Goal: Find specific page/section: Find specific page/section

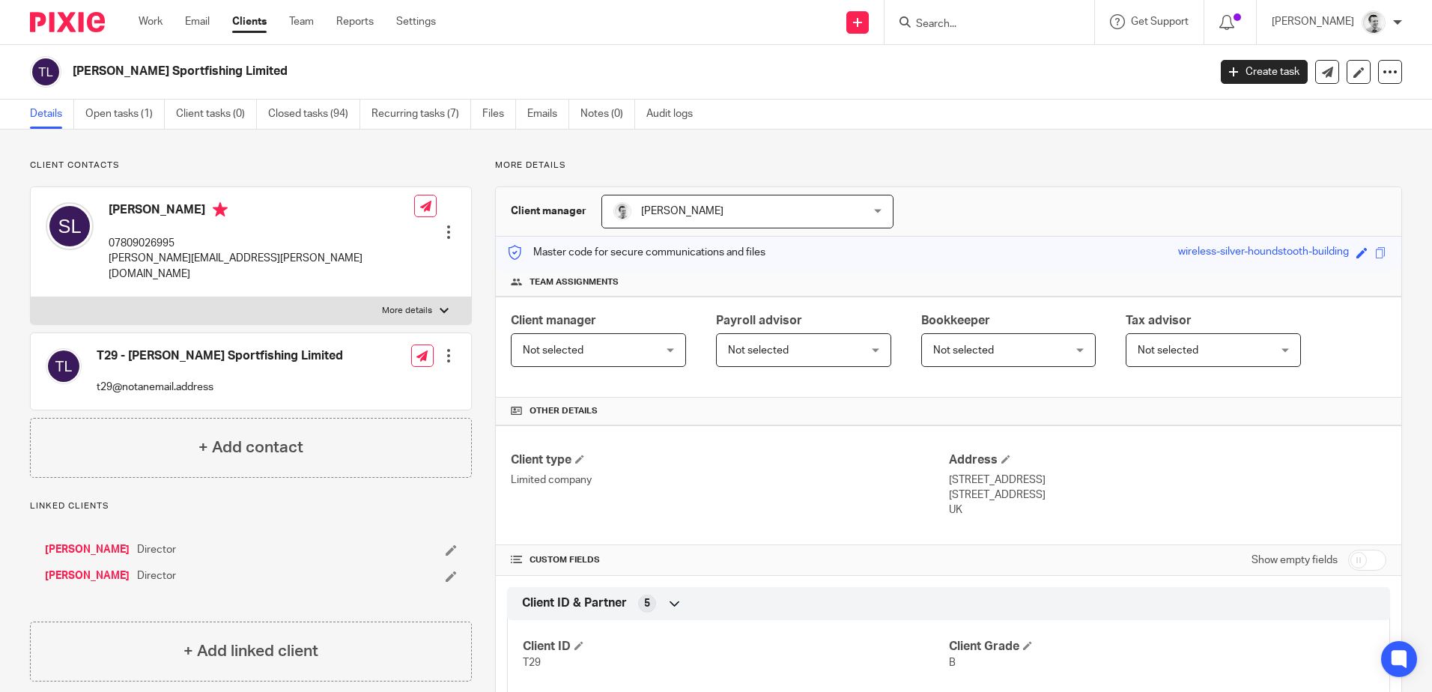
click at [952, 22] on input "Search" at bounding box center [981, 24] width 135 height 13
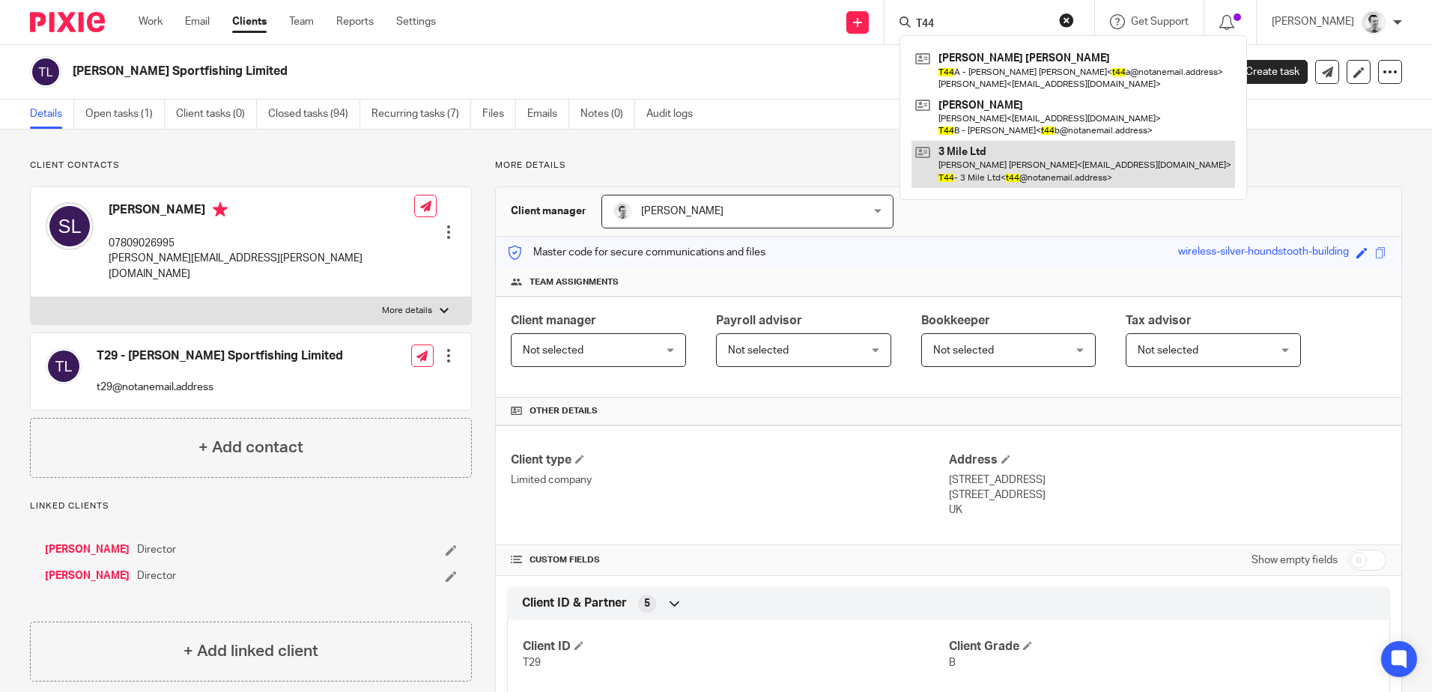
type input "T44"
click at [976, 168] on link at bounding box center [1072, 164] width 323 height 46
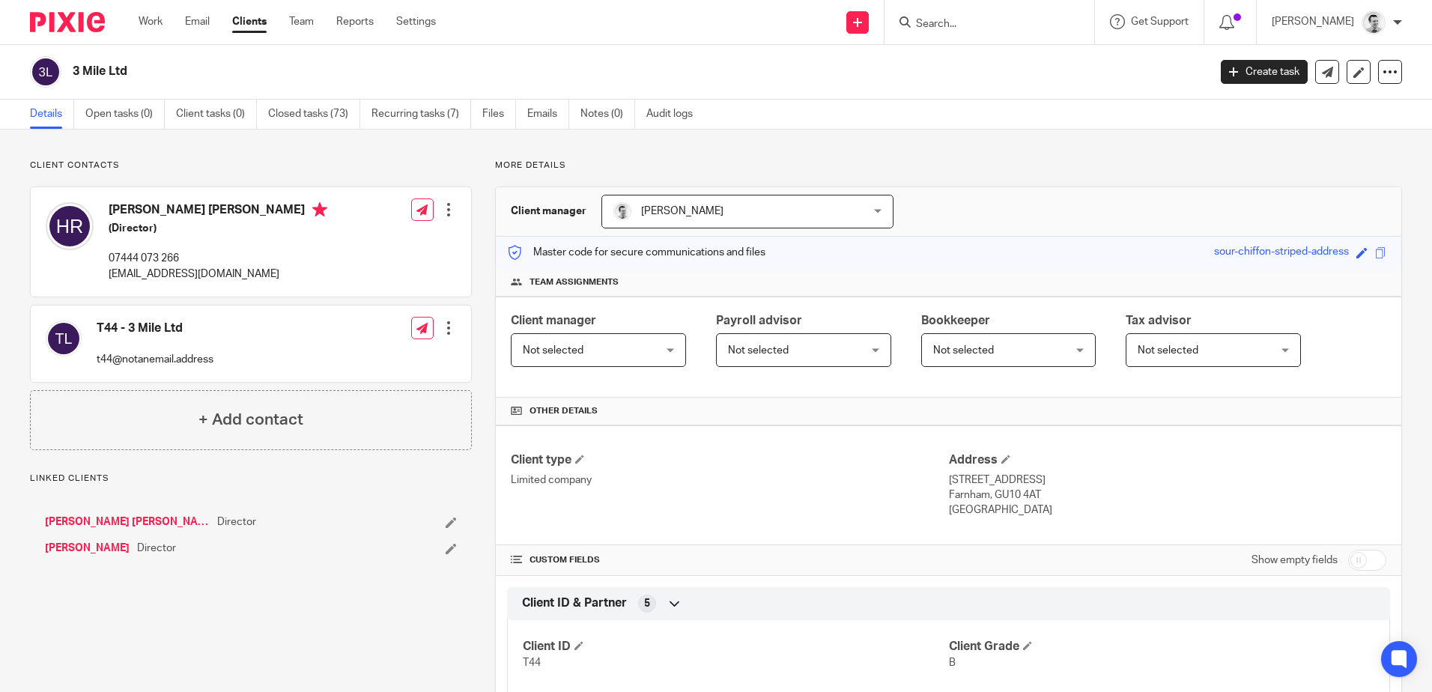
click at [119, 112] on link "Open tasks (0)" at bounding box center [124, 114] width 79 height 29
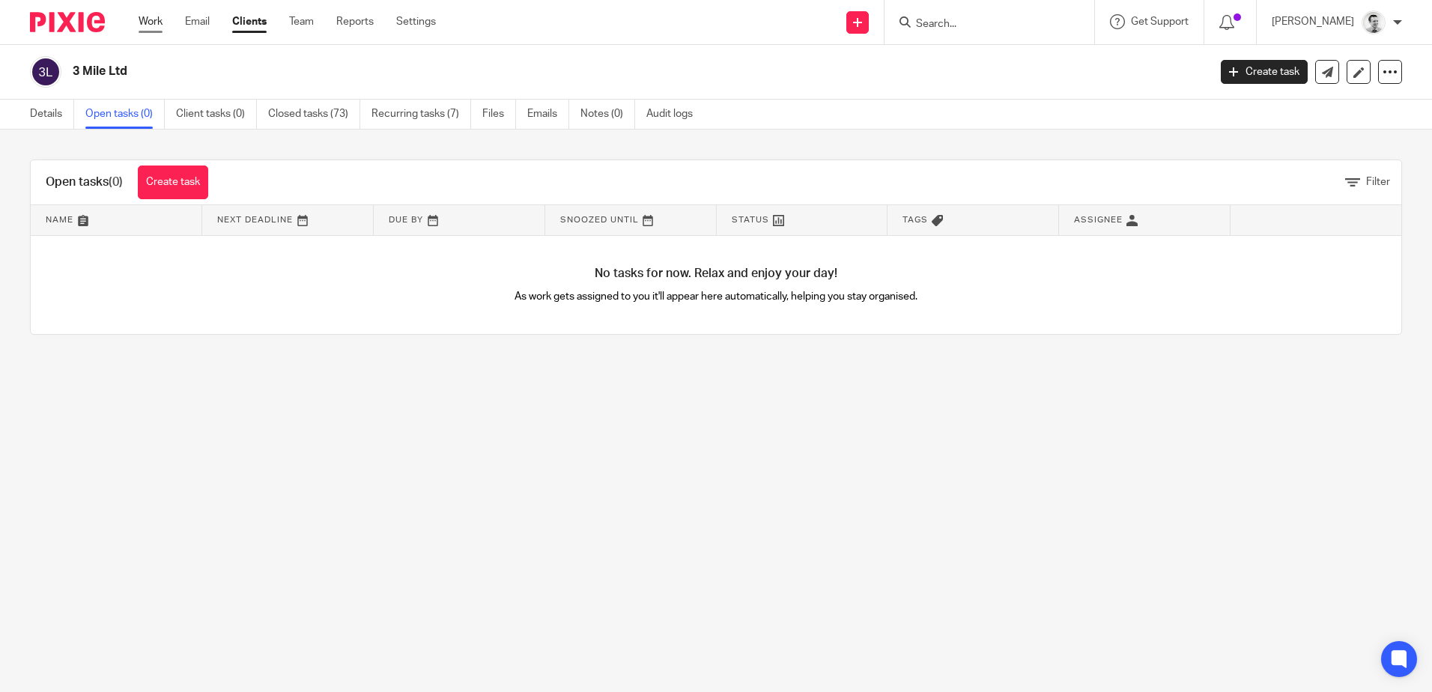
click at [146, 25] on link "Work" at bounding box center [151, 21] width 24 height 15
